Goal: Task Accomplishment & Management: Manage account settings

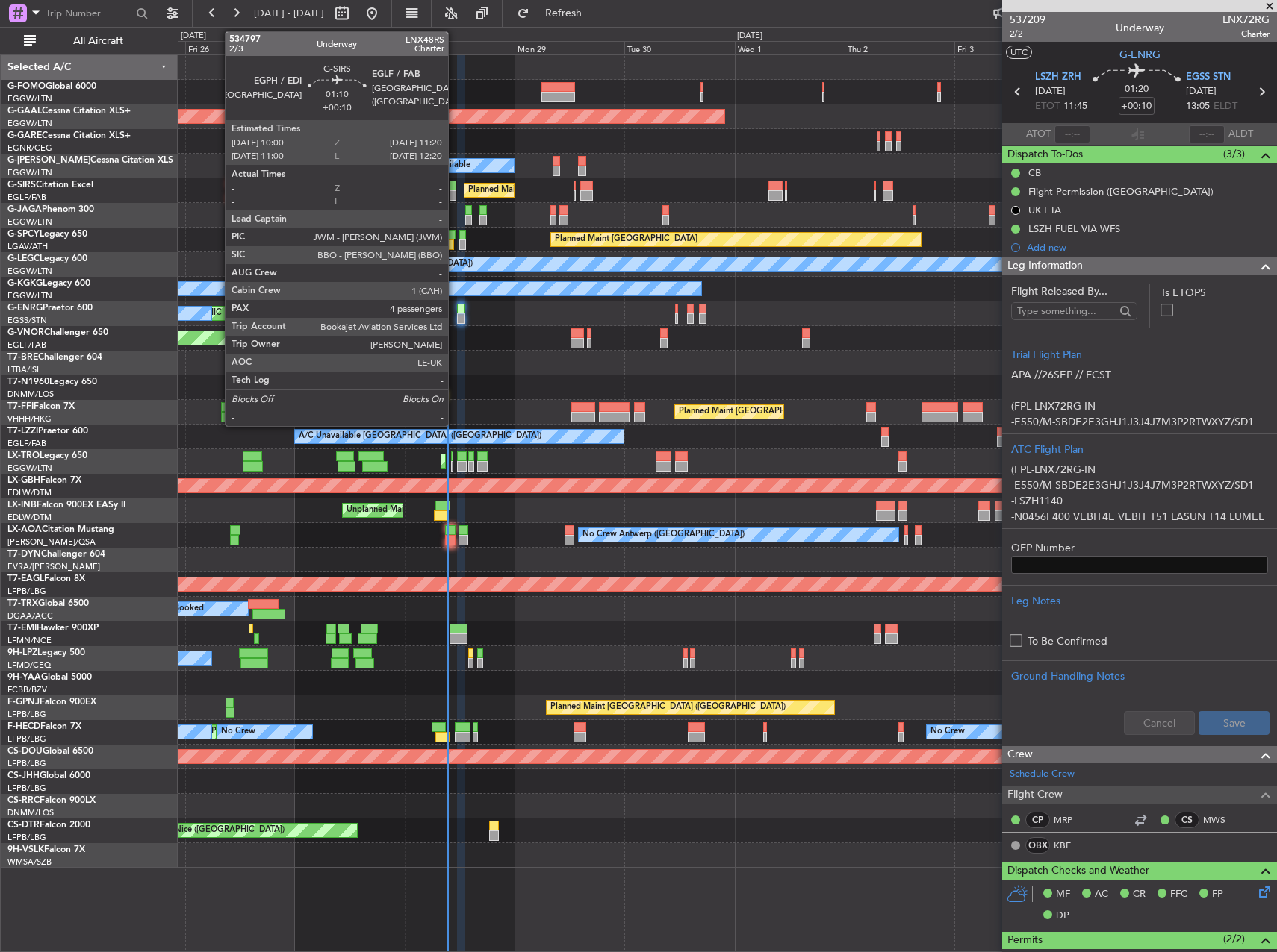
click at [455, 182] on div at bounding box center [453, 186] width 7 height 11
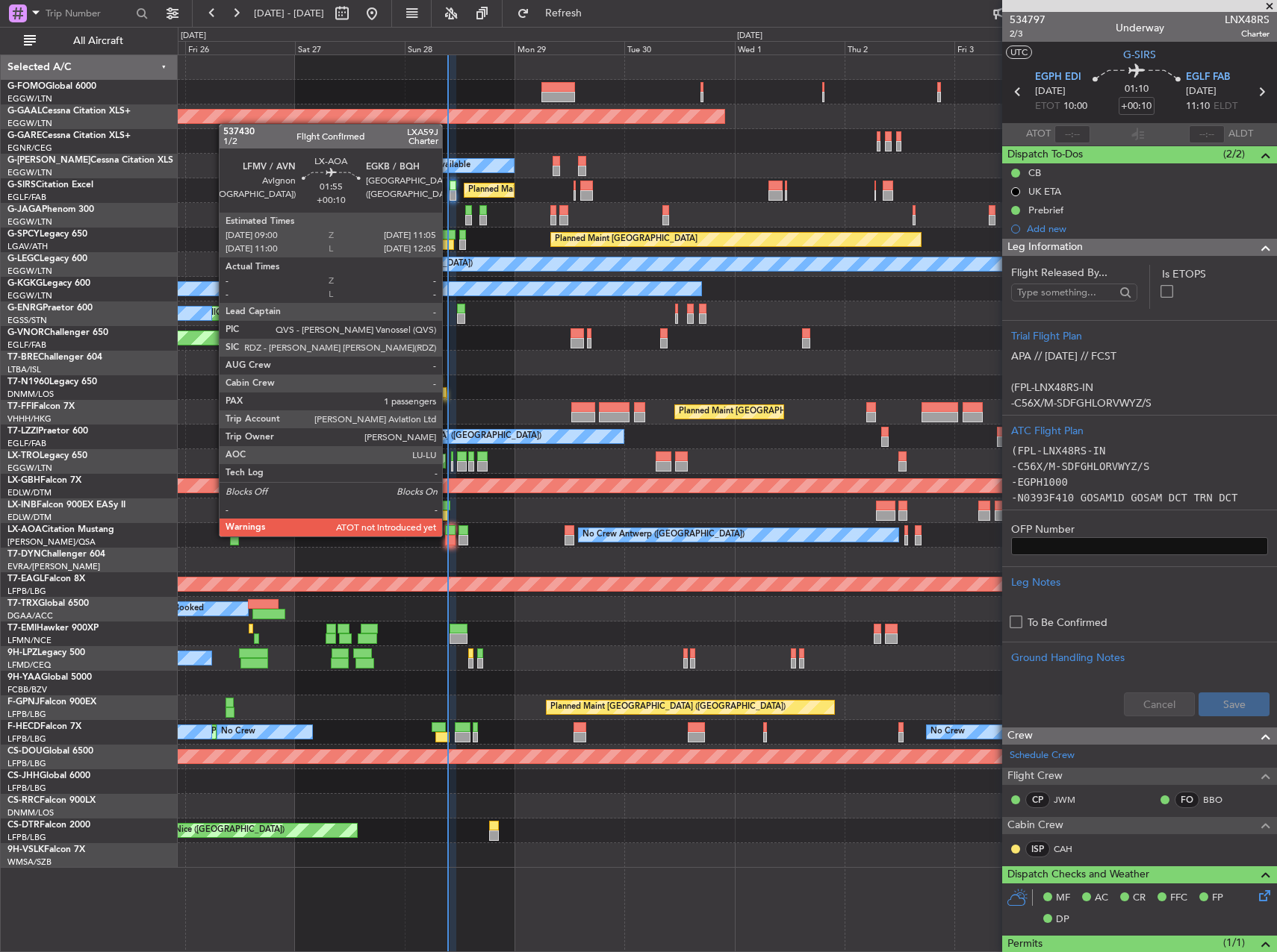
click at [448, 535] on div at bounding box center [450, 540] width 10 height 11
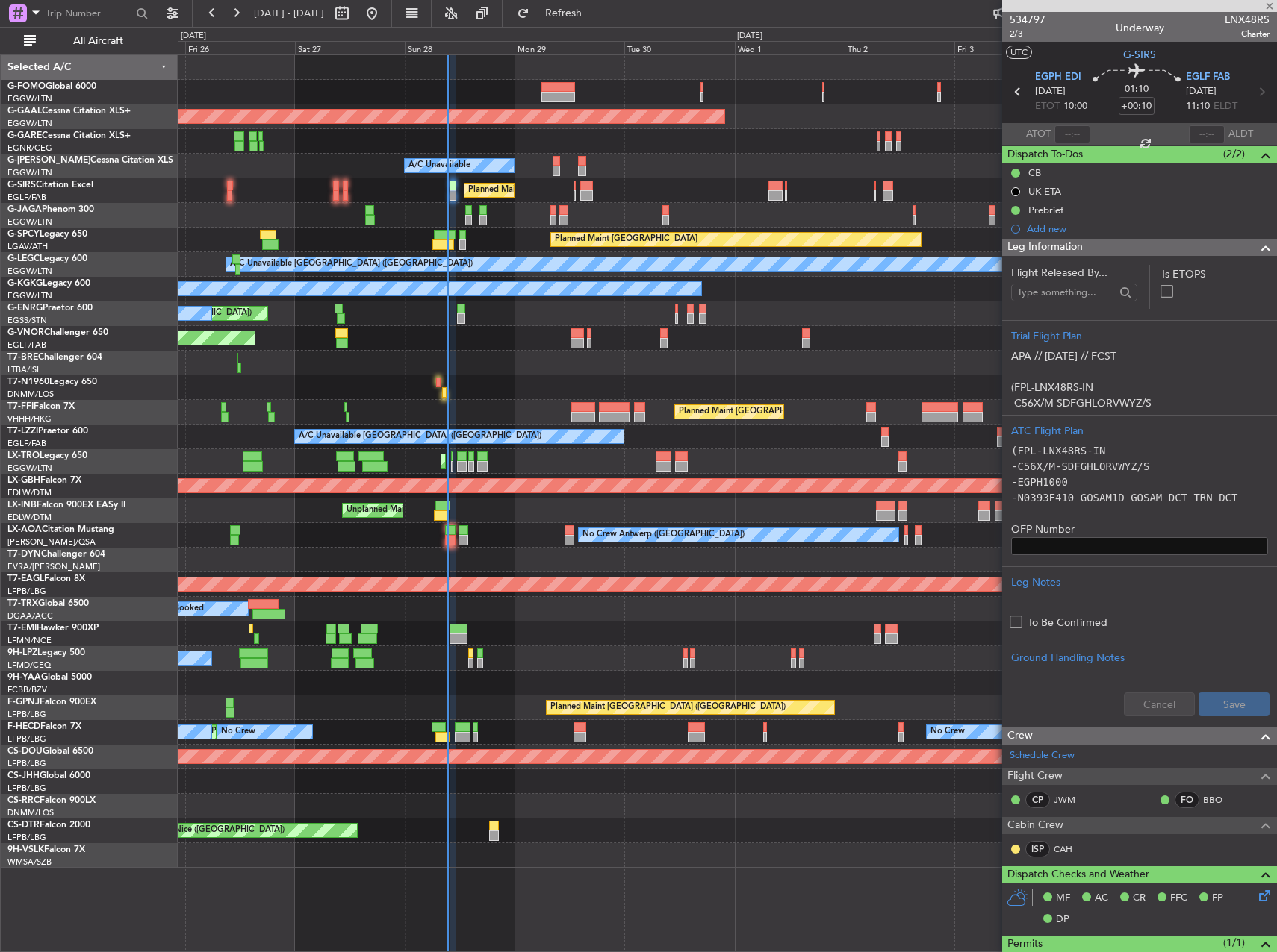
type input "1"
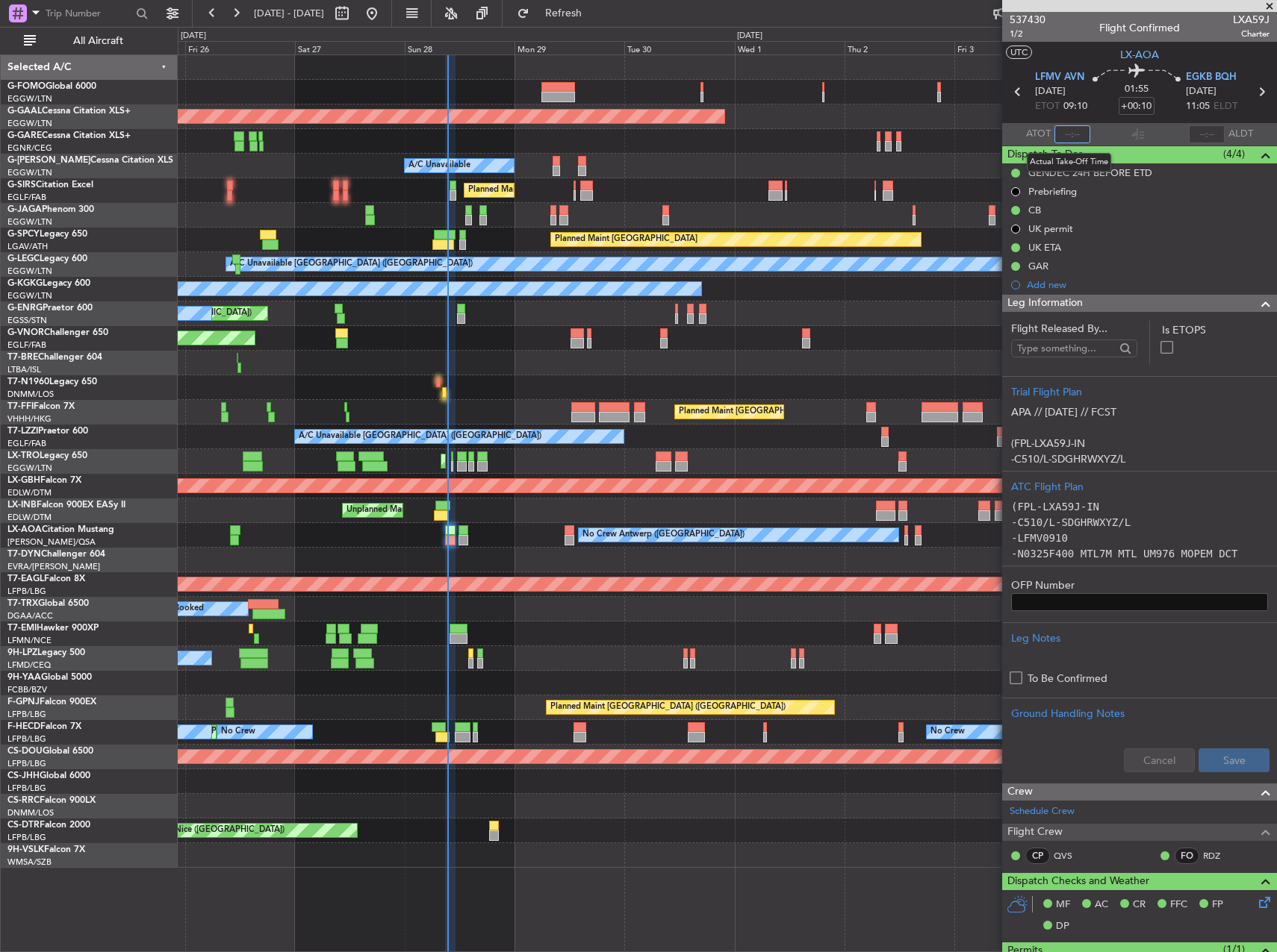
click at [1072, 136] on input "text" at bounding box center [1072, 134] width 36 height 18
click at [856, 328] on div "Planned Maint [GEOGRAPHIC_DATA] ([GEOGRAPHIC_DATA])" at bounding box center [727, 338] width 1098 height 24
type input "09:19"
click at [666, 636] on div at bounding box center [727, 634] width 1098 height 24
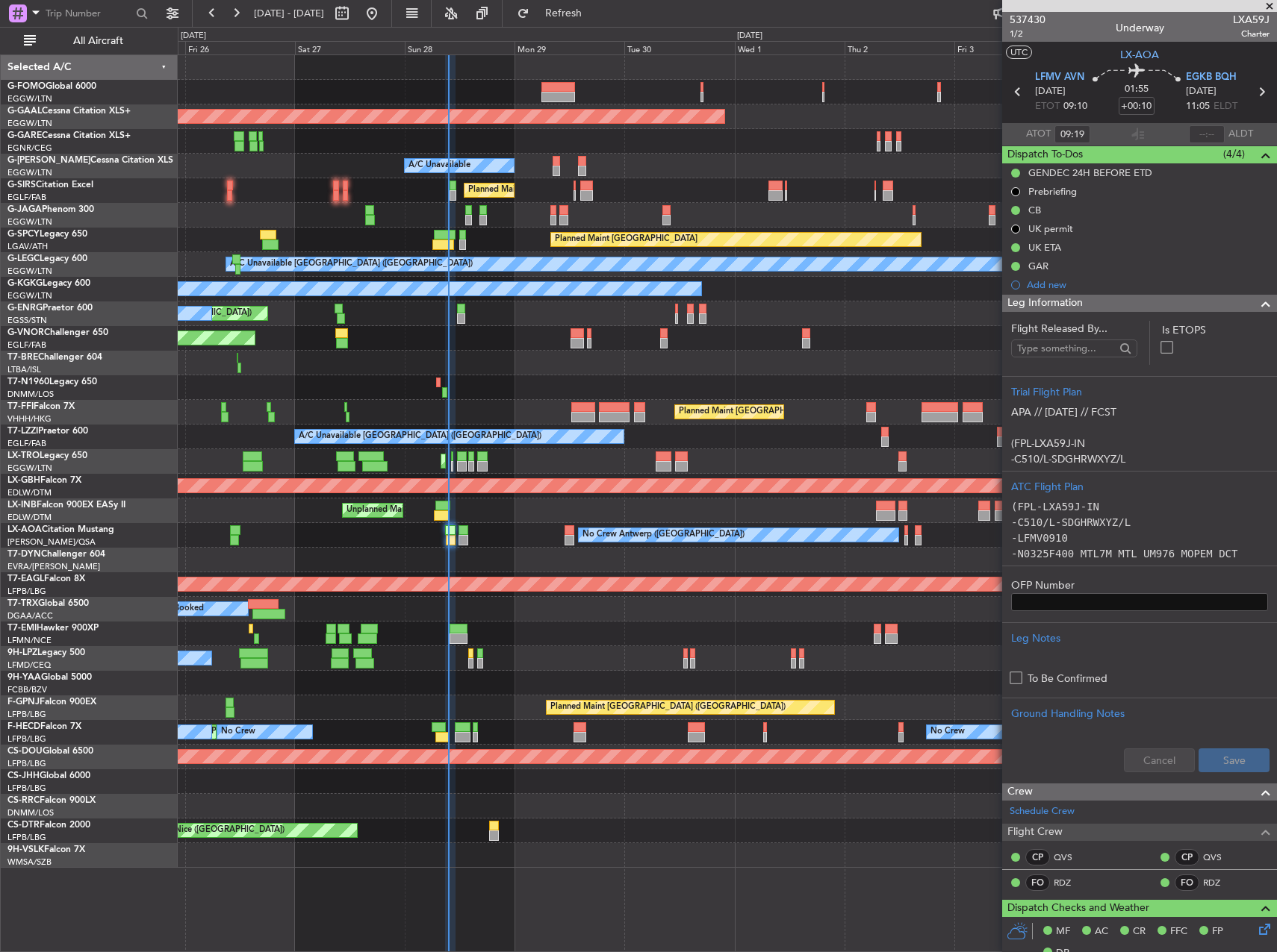
click at [484, 380] on div "AOG Maint London ([GEOGRAPHIC_DATA])" at bounding box center [727, 387] width 1098 height 24
click at [656, 511] on div "Planned Maint [GEOGRAPHIC_DATA] ([GEOGRAPHIC_DATA]) Unplanned Maint [GEOGRAPHIC…" at bounding box center [727, 511] width 1098 height 24
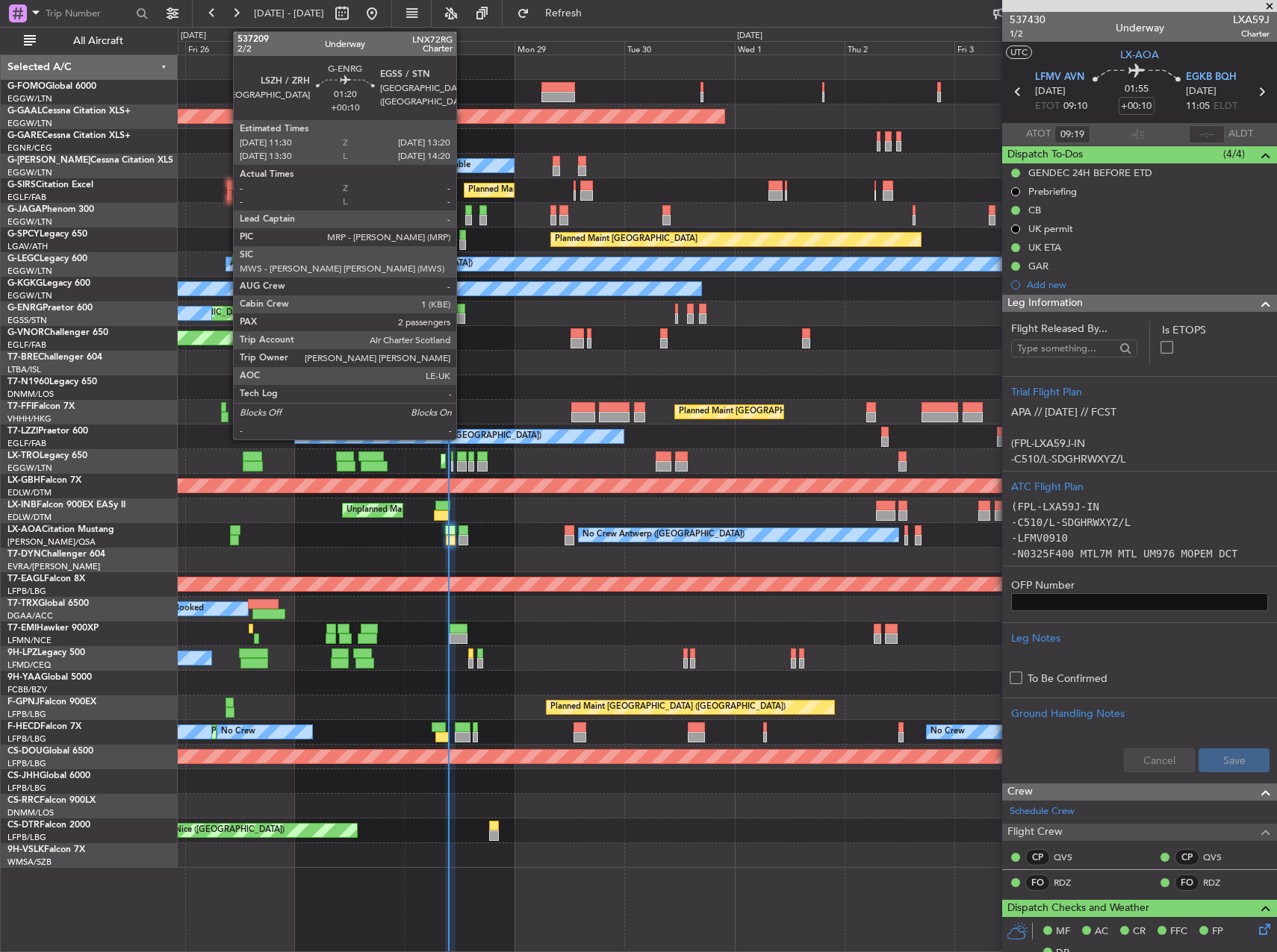
click at [462, 315] on div at bounding box center [461, 319] width 9 height 11
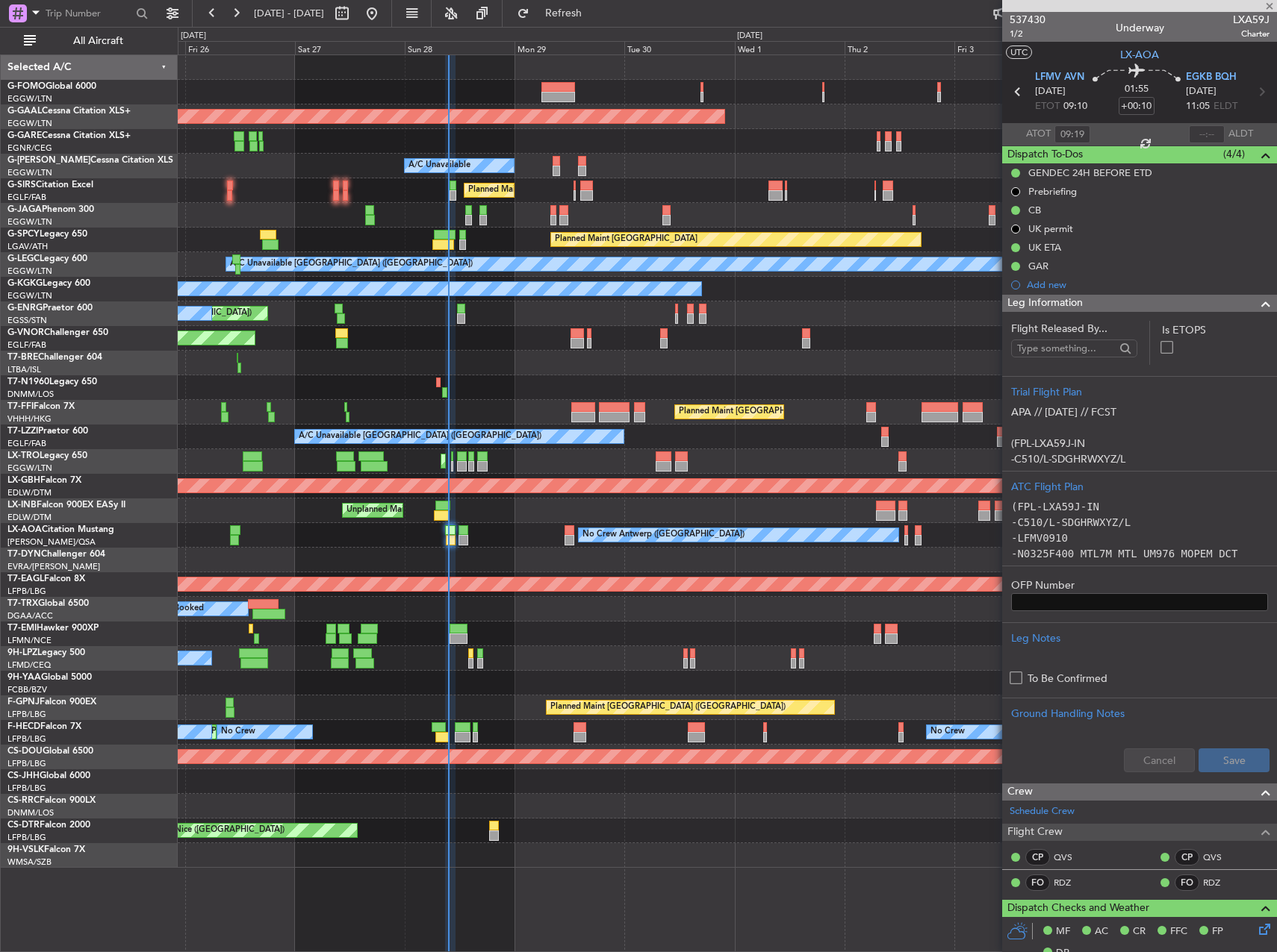
type input "2"
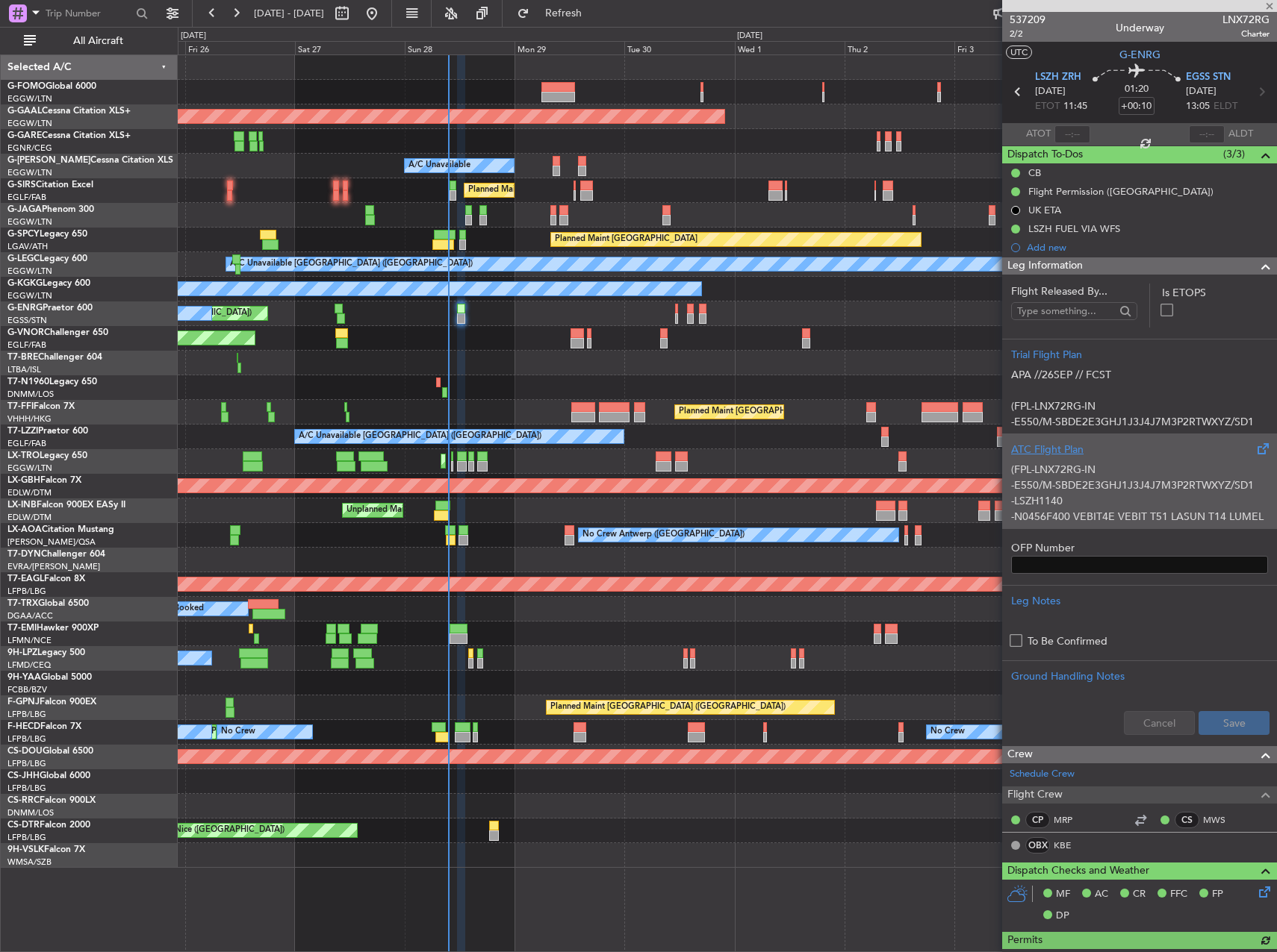
click at [1137, 493] on p "-E550/M-SBDE2E3GHJ1J3J4J7M3P2RTWXYZ/SD1" at bounding box center [1139, 485] width 257 height 15
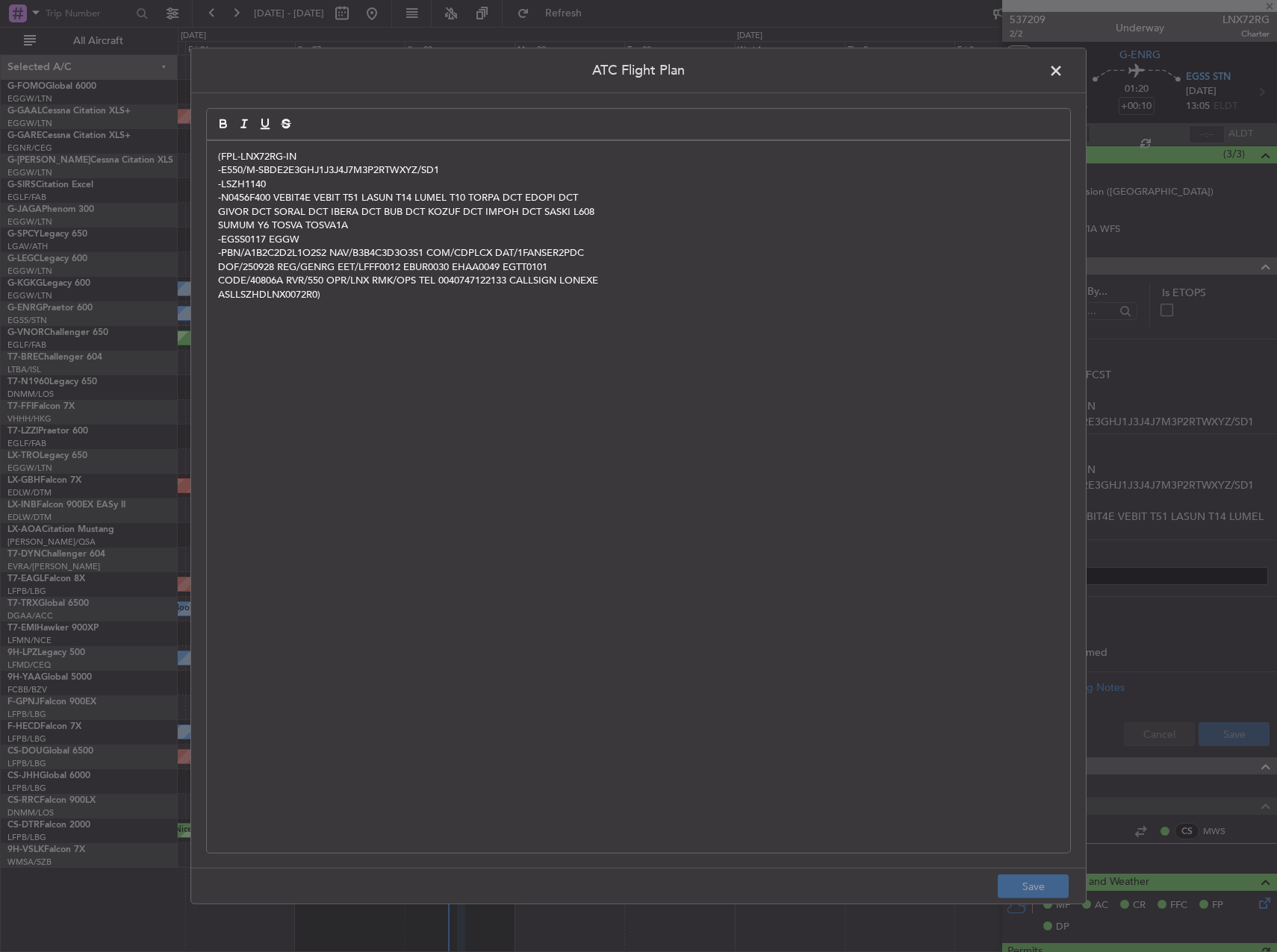
click at [1063, 73] on span at bounding box center [1063, 74] width 0 height 30
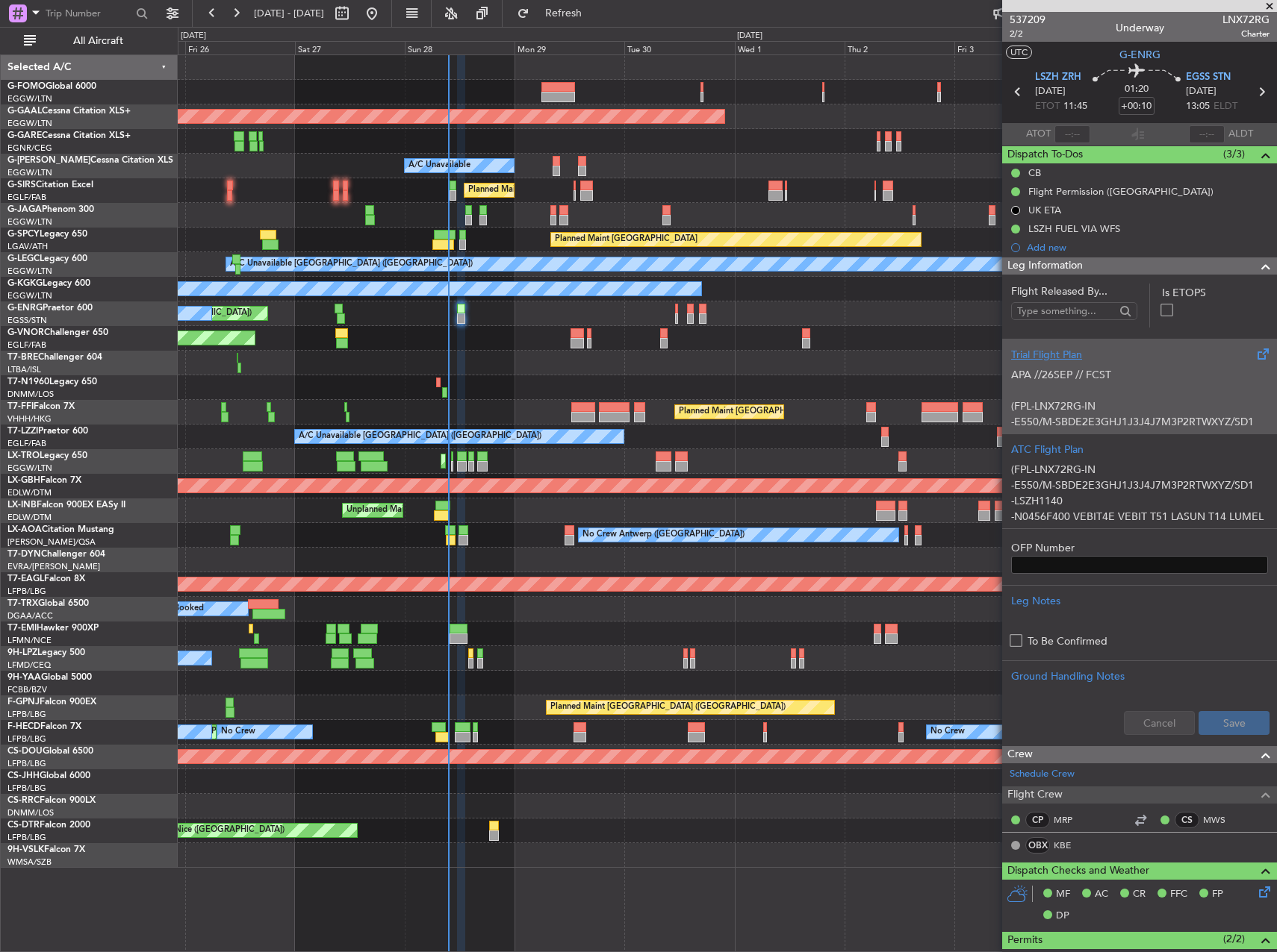
click at [1159, 381] on p "APA //26SEP // FCST" at bounding box center [1139, 374] width 257 height 15
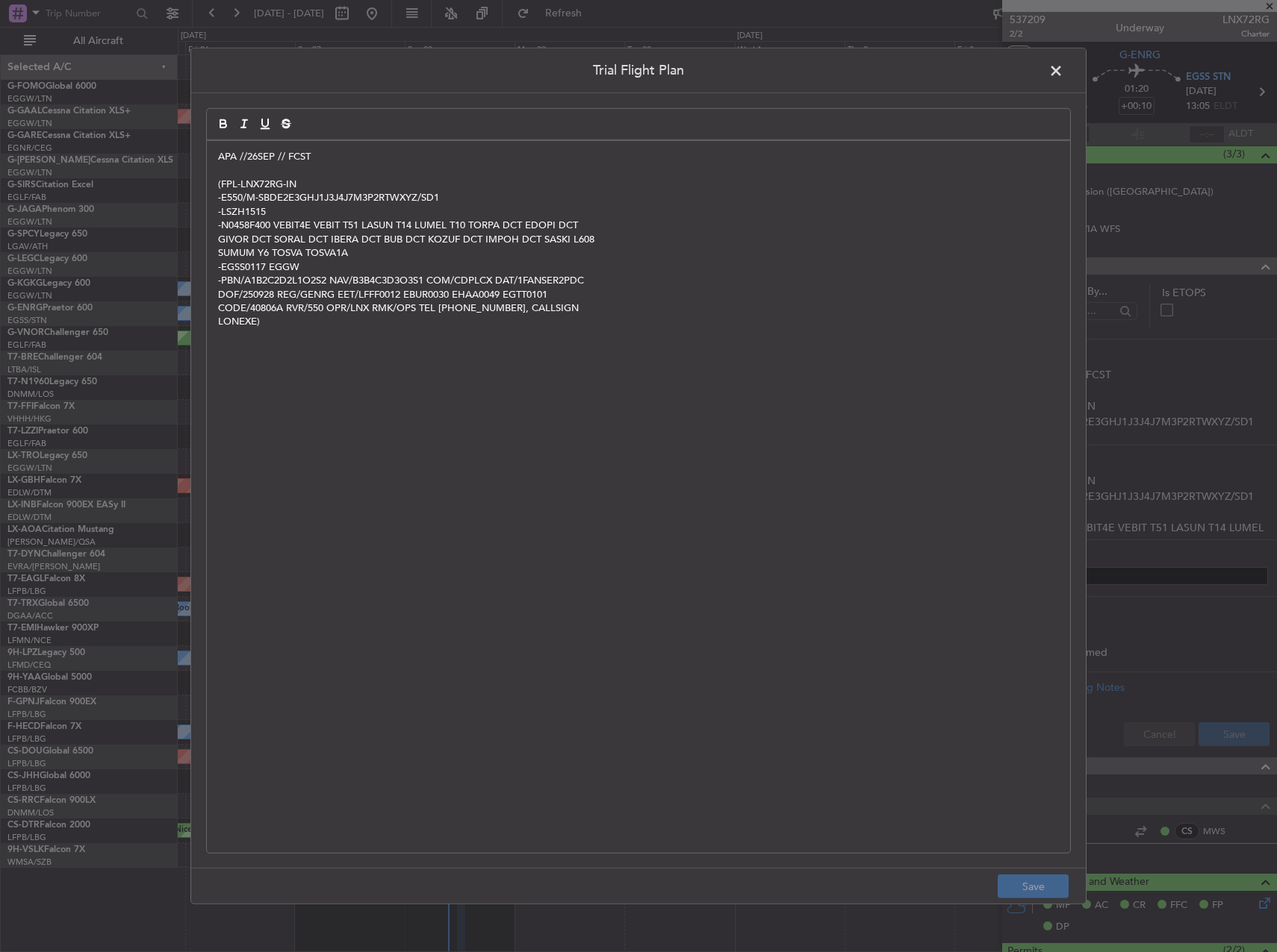
click at [1063, 76] on span at bounding box center [1063, 74] width 0 height 30
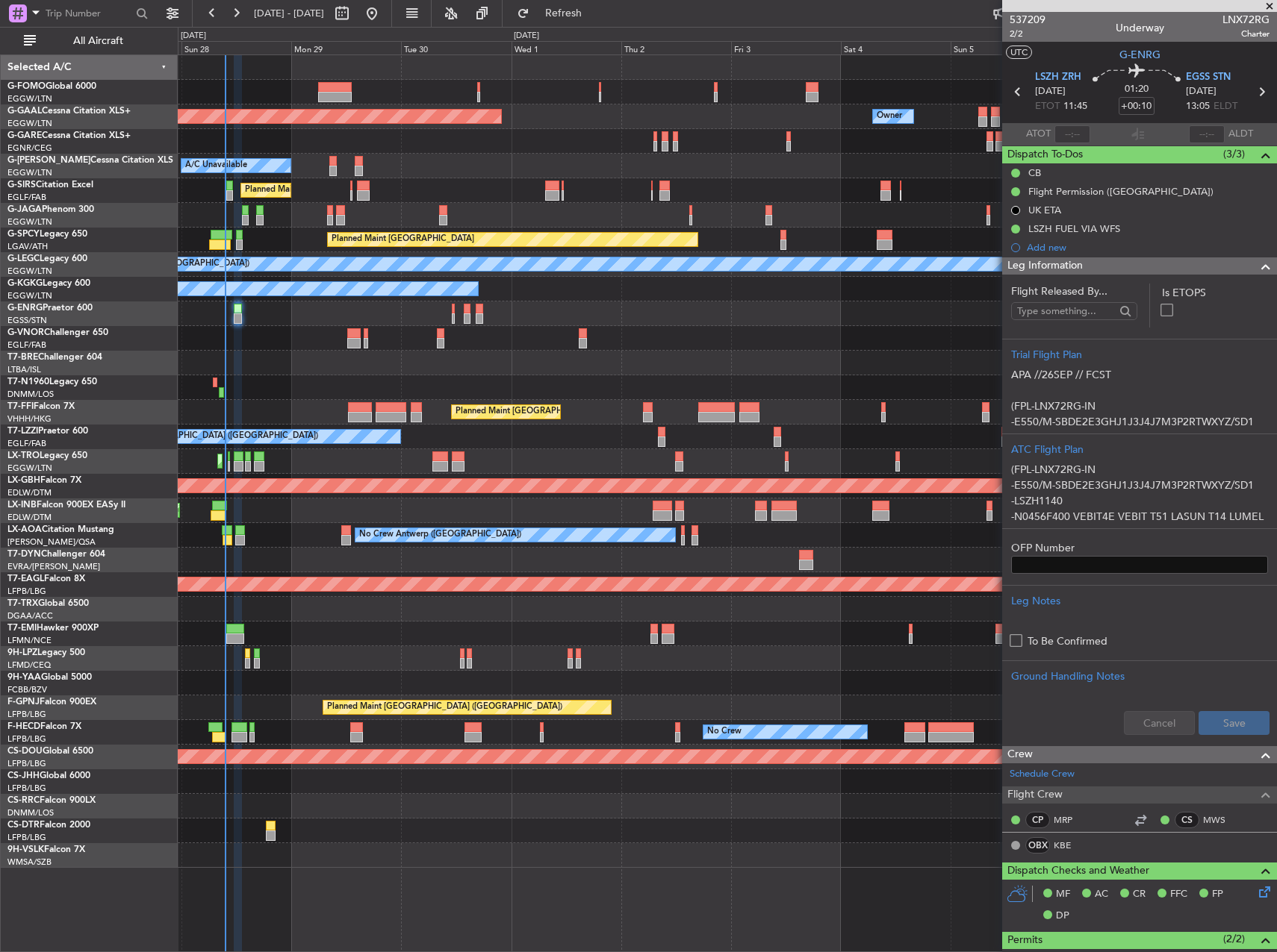
click at [577, 692] on div "Planned Maint Dusseldorf Owner Owner A/C Unavailable Planned Maint [GEOGRAPHIC_…" at bounding box center [727, 461] width 1098 height 813
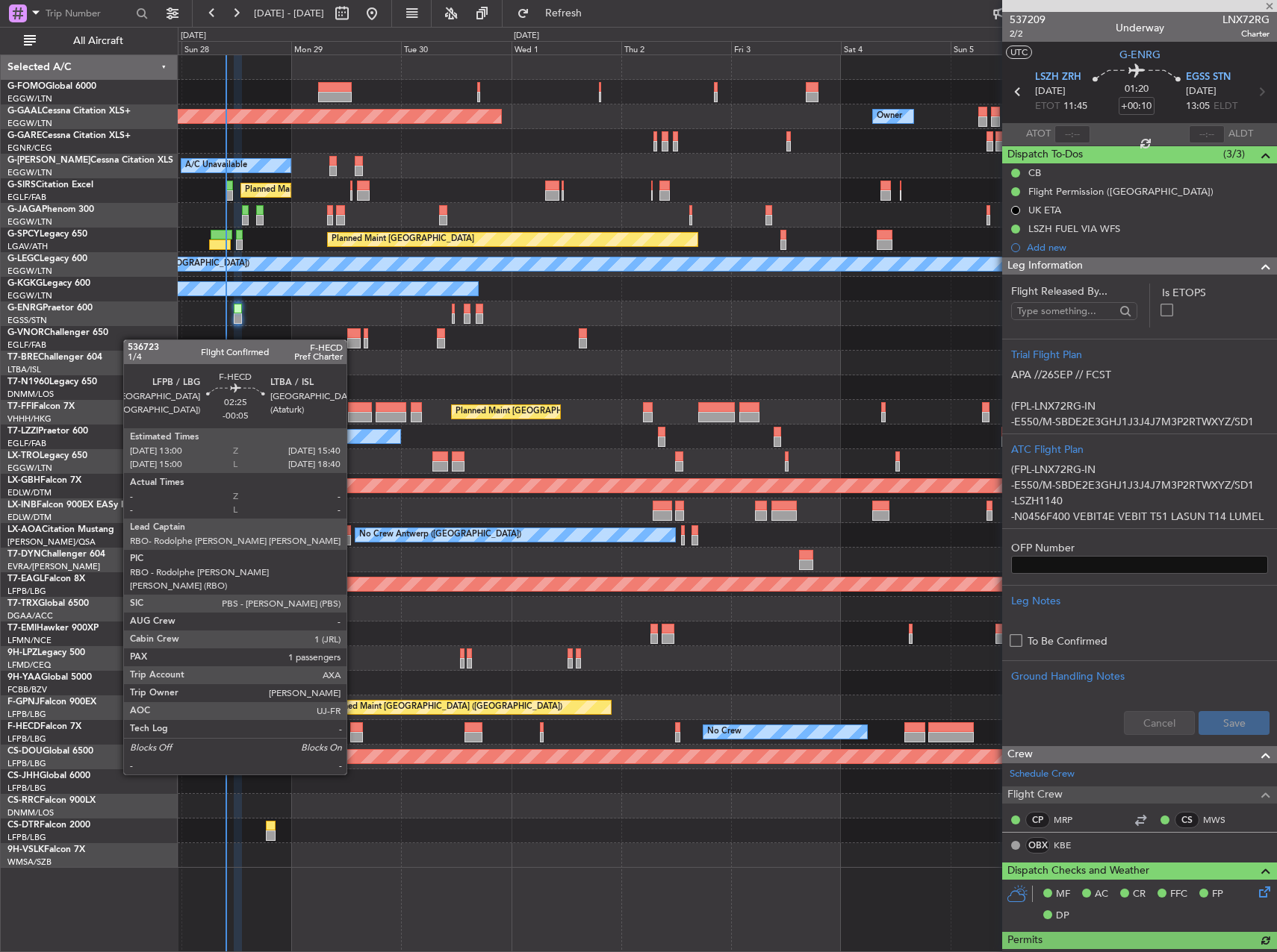
click at [353, 733] on div at bounding box center [356, 737] width 13 height 11
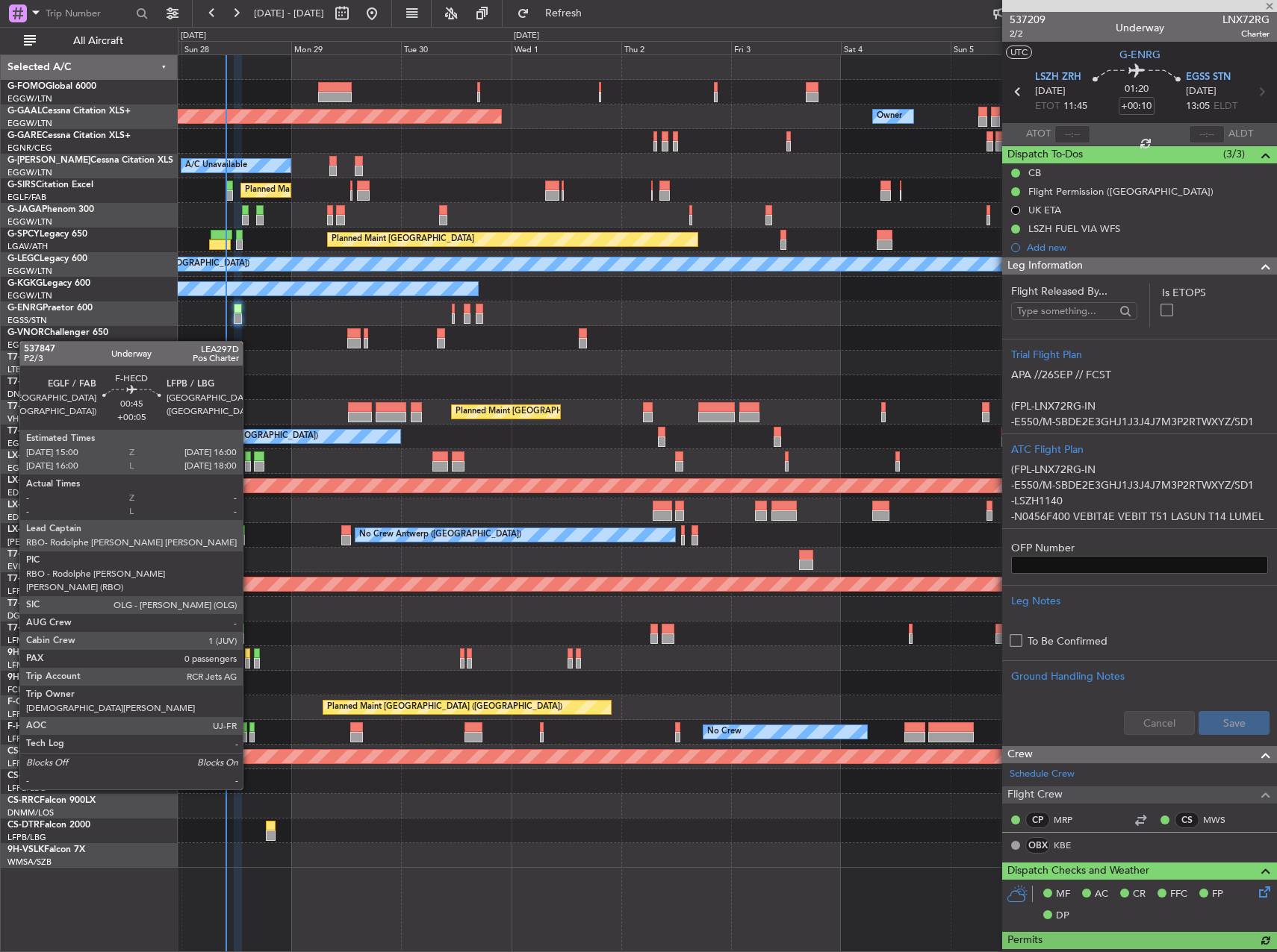
type input "-00:05"
type input "1"
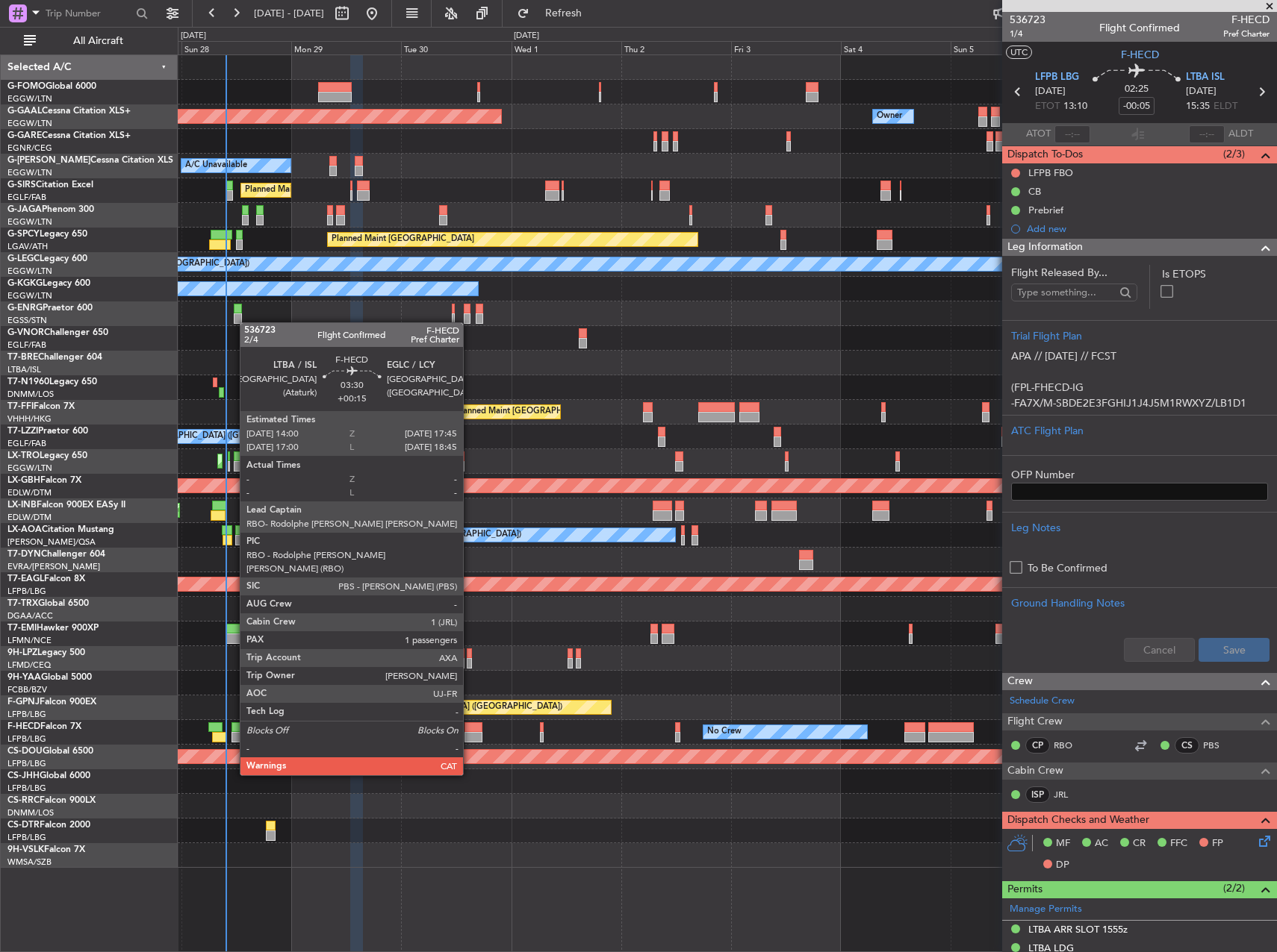
click at [470, 734] on div at bounding box center [472, 737] width 17 height 11
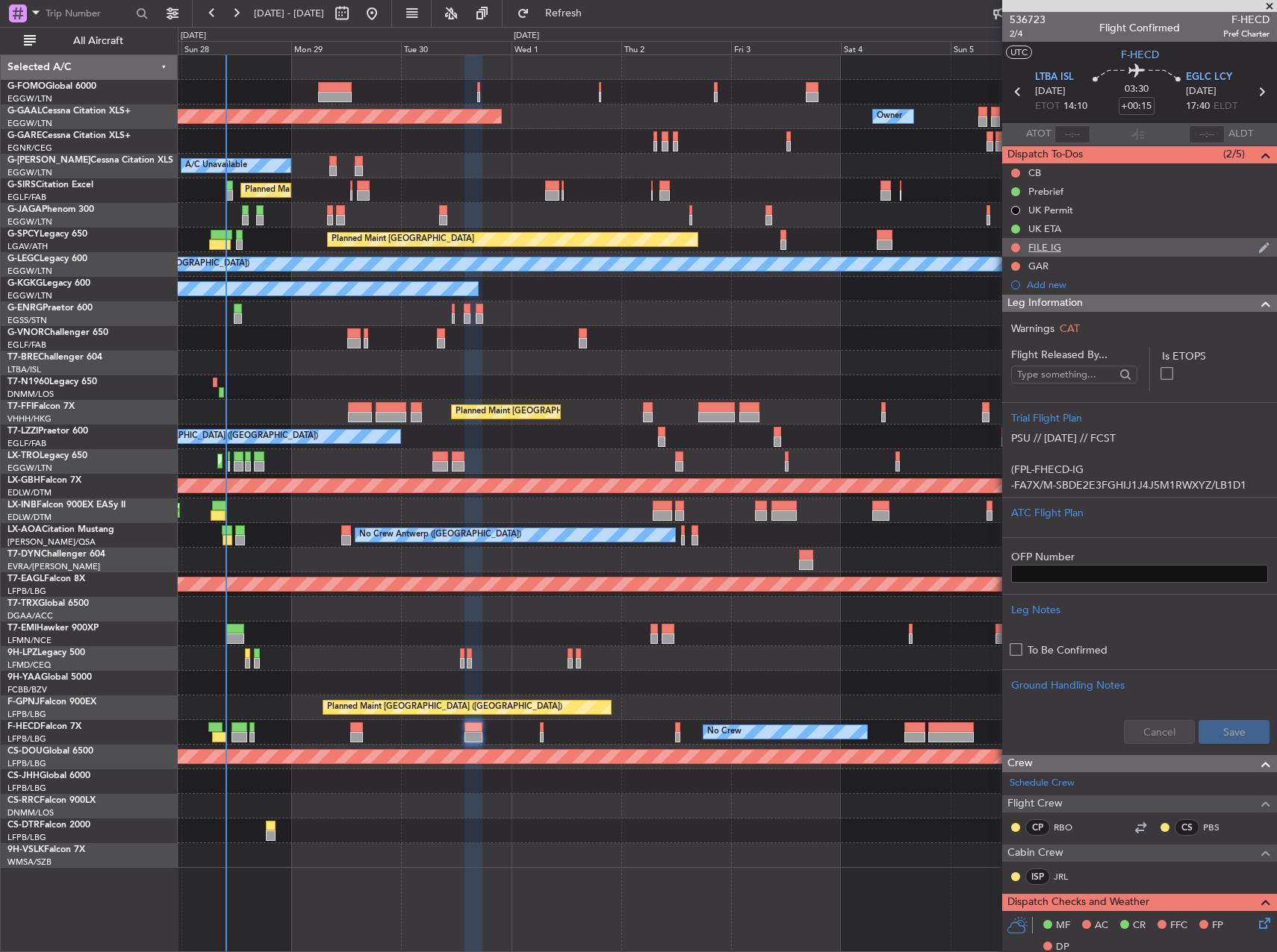
click at [1072, 243] on div "FILE IG" at bounding box center [1139, 247] width 275 height 19
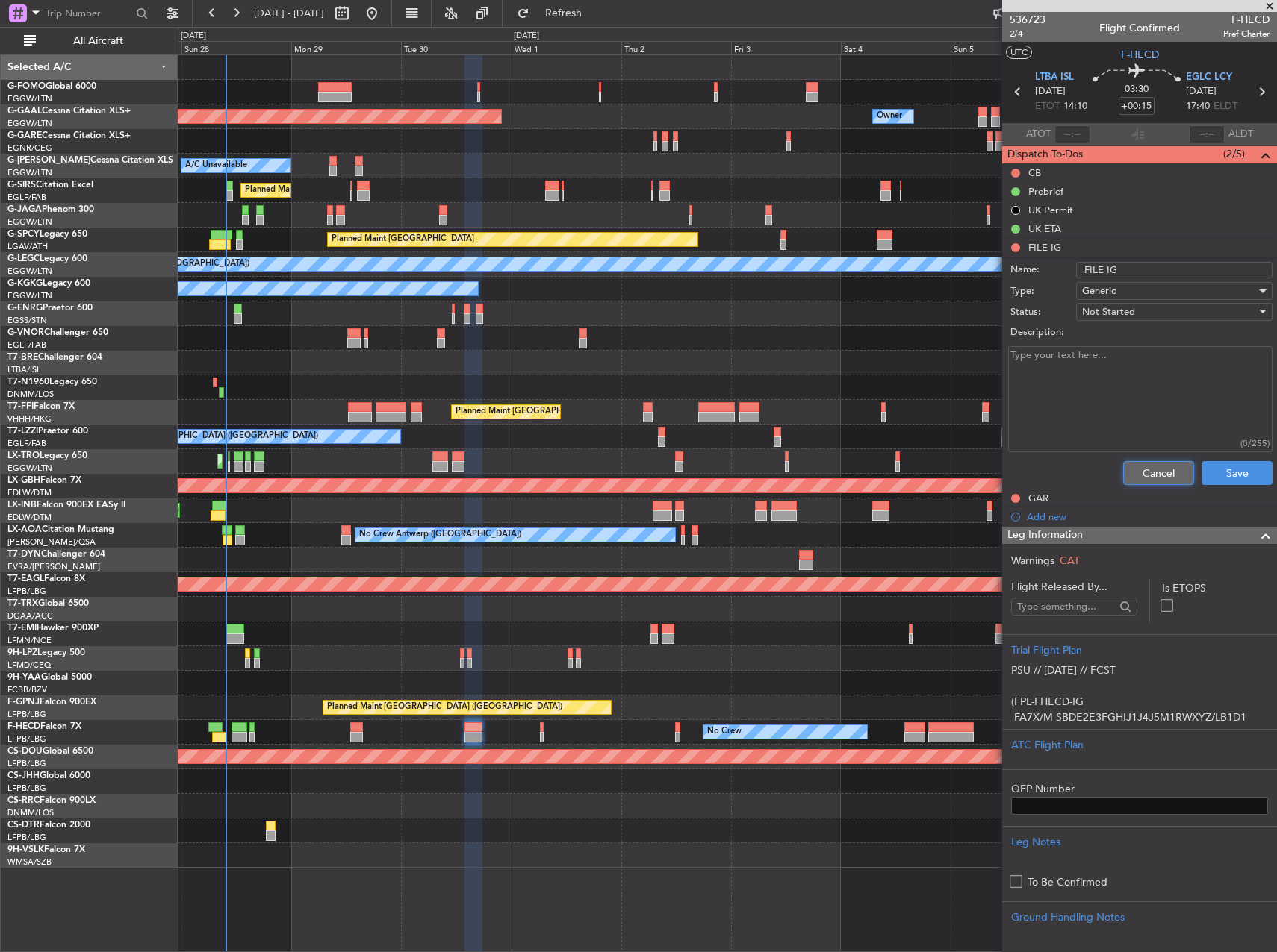
click at [1162, 479] on button "Cancel" at bounding box center [1158, 473] width 71 height 24
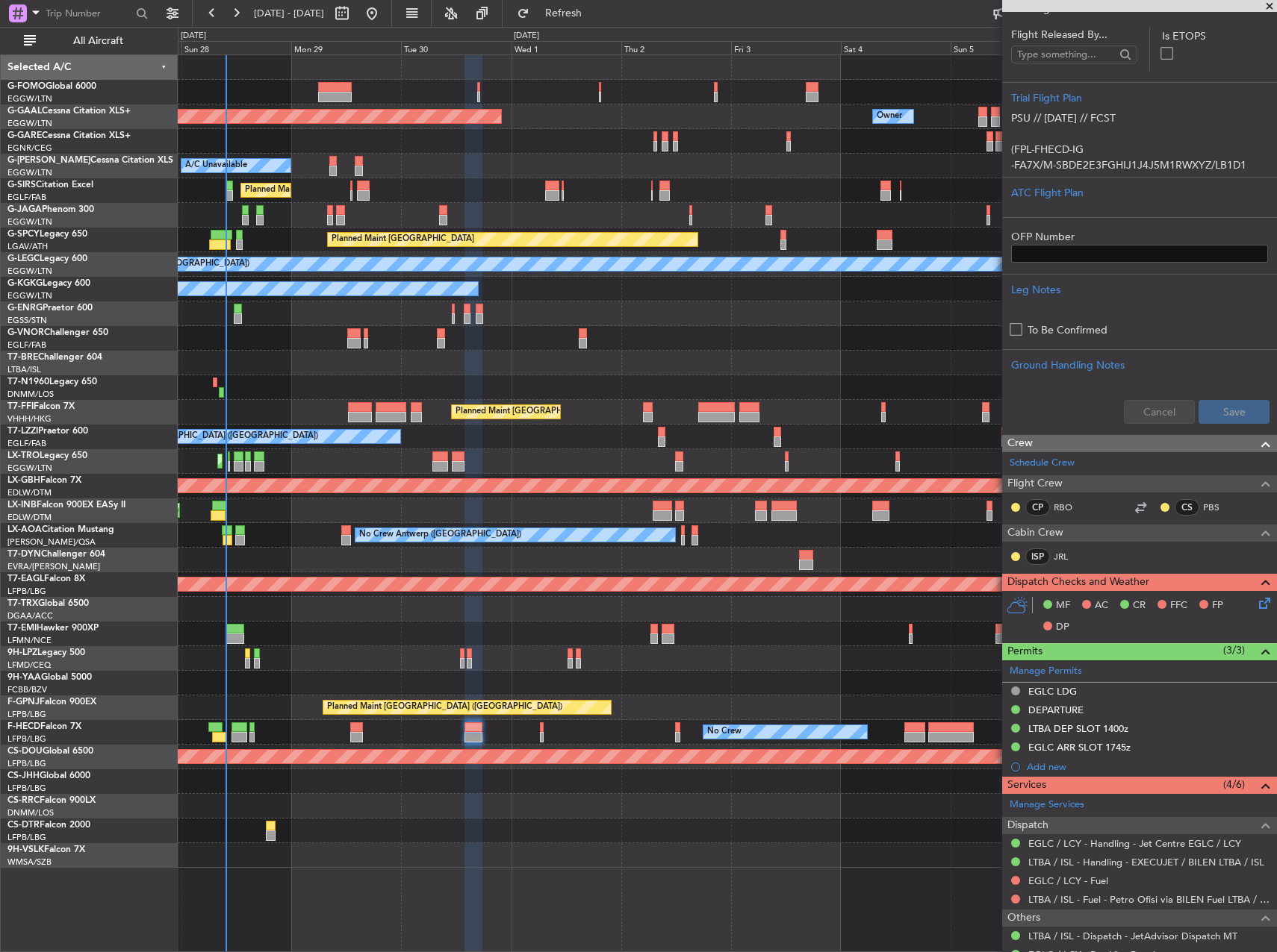
scroll to position [183, 0]
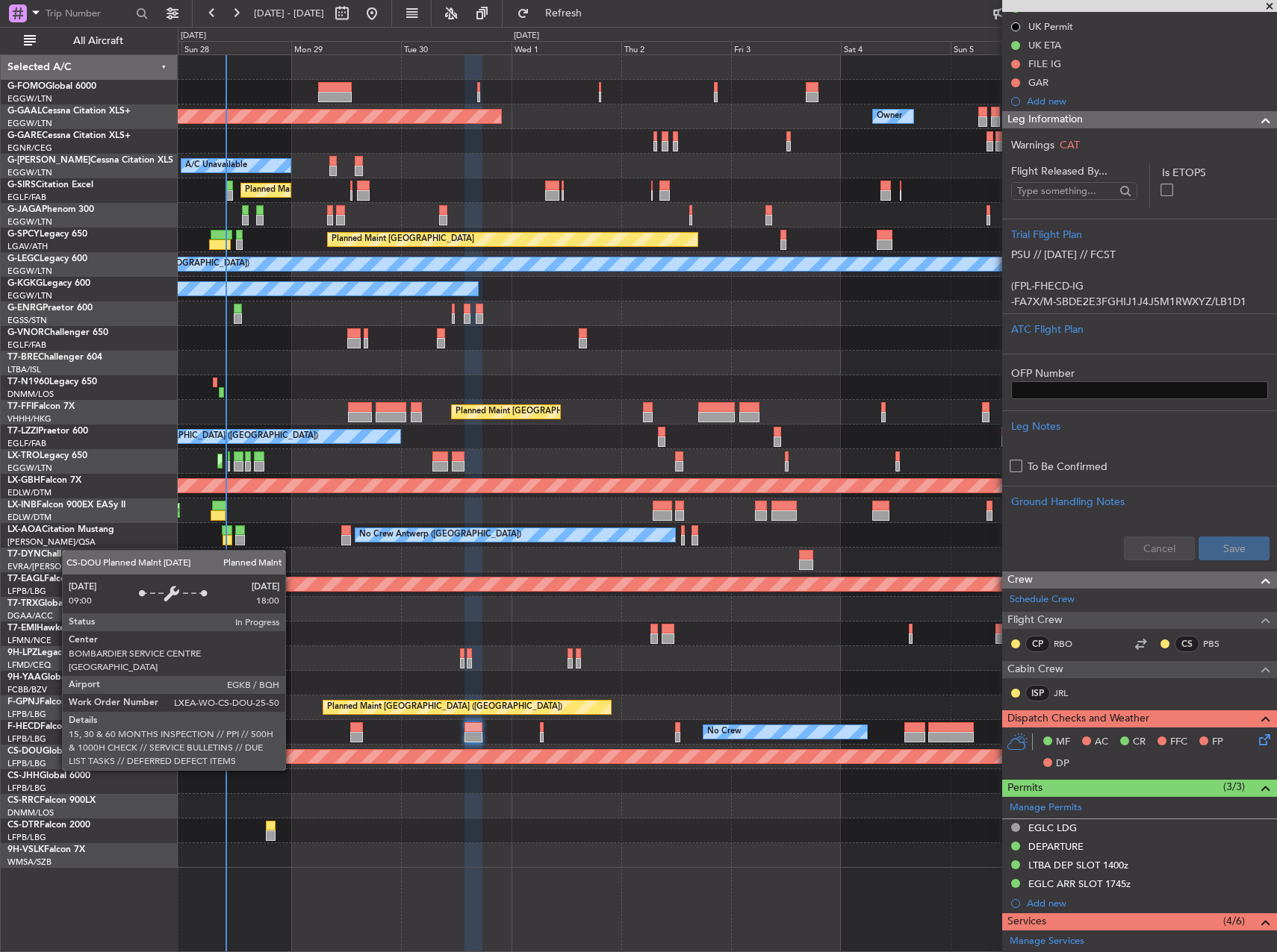
click at [479, 805] on div at bounding box center [727, 806] width 1098 height 24
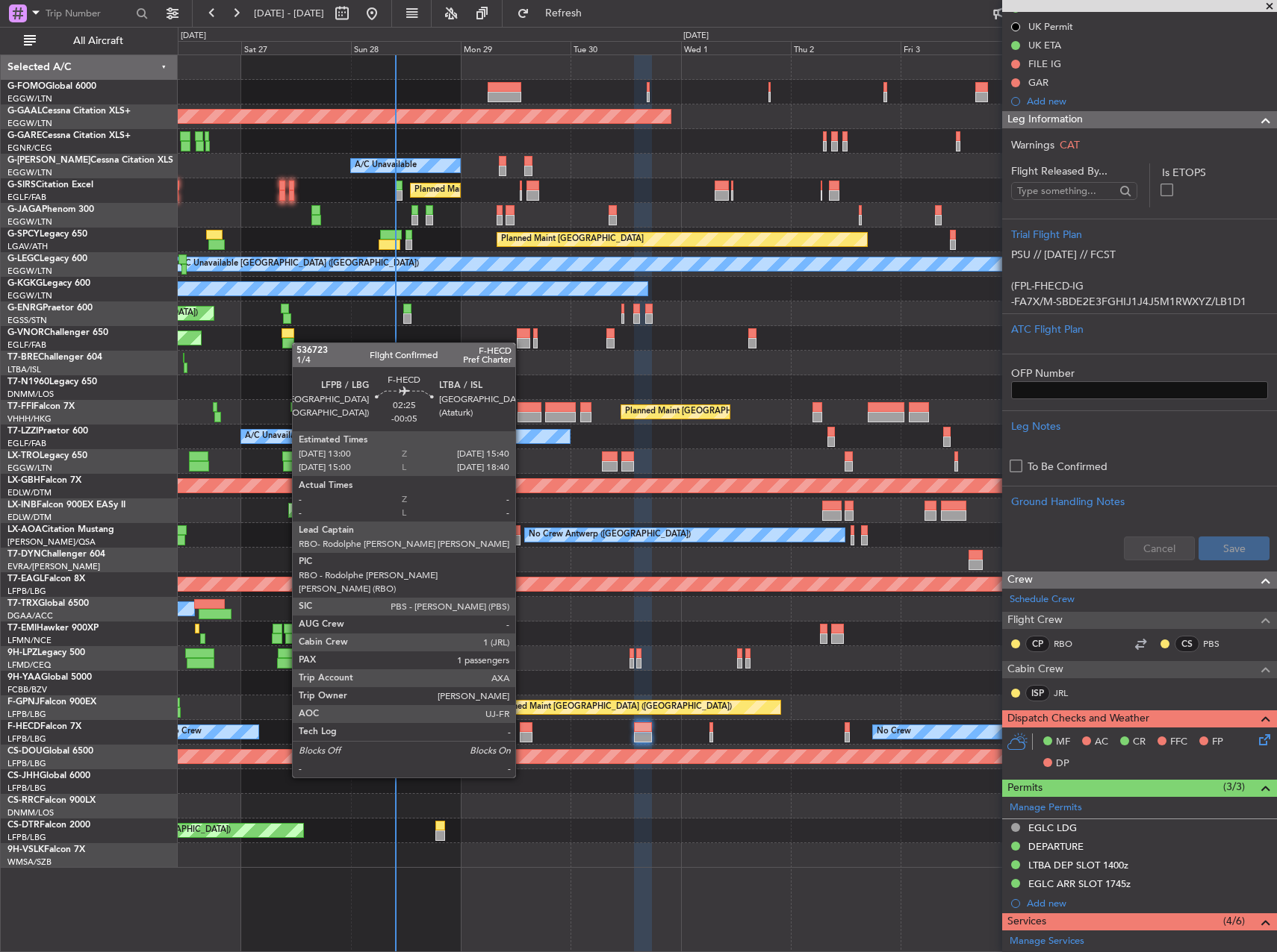
click at [522, 736] on div at bounding box center [526, 737] width 13 height 11
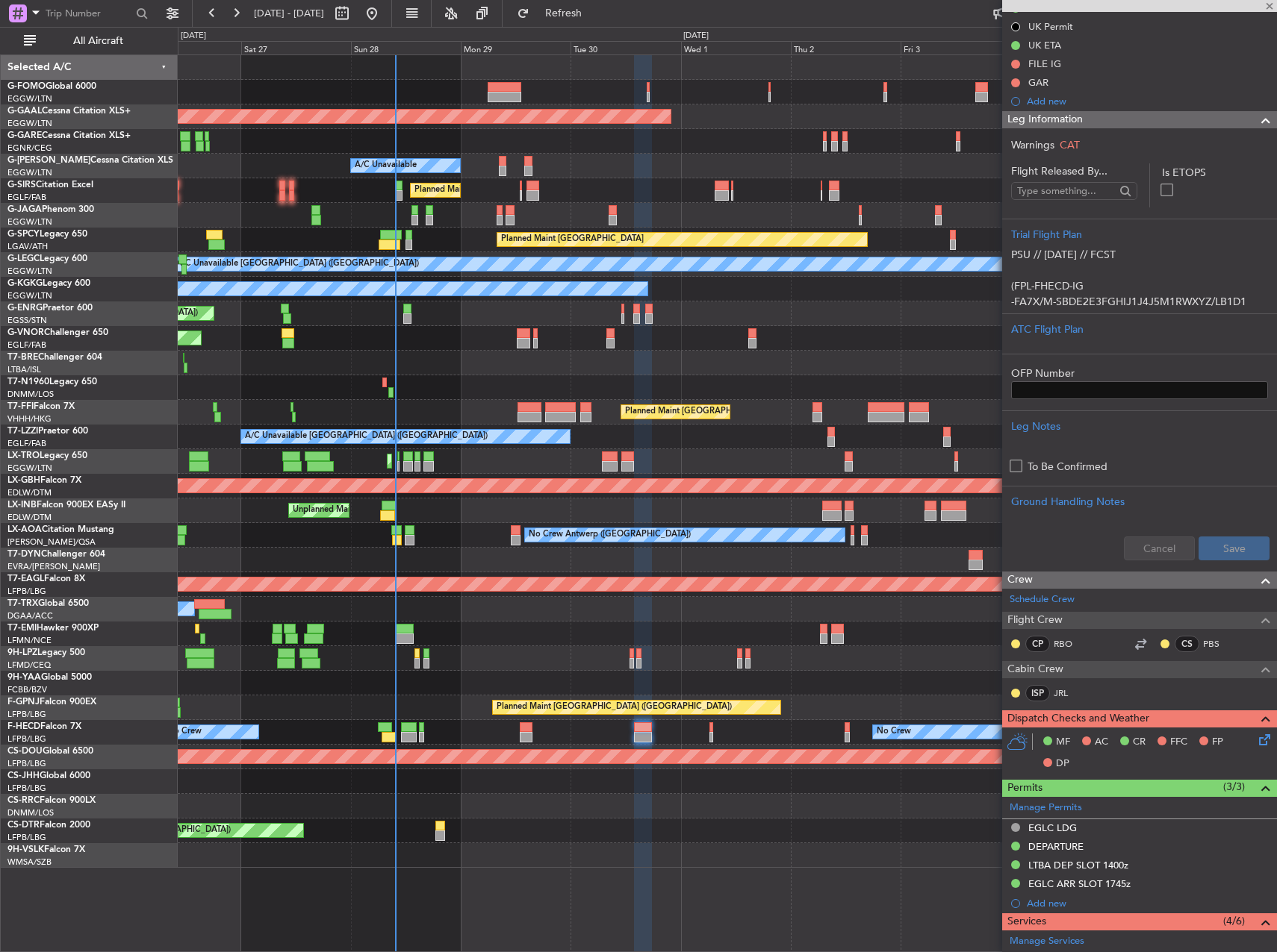
type input "-00:05"
